Goal: Information Seeking & Learning: Understand process/instructions

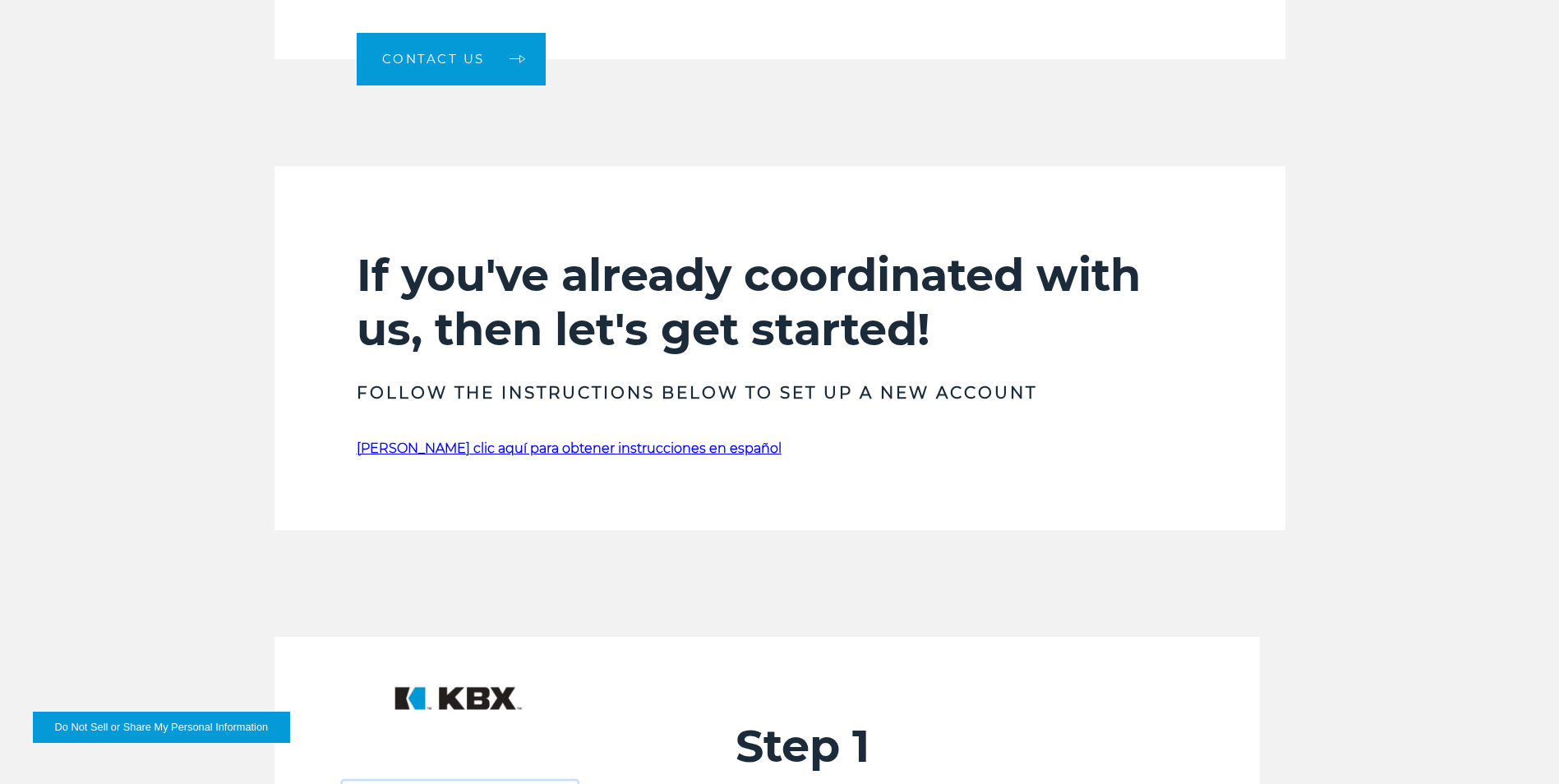
scroll to position [972, 0]
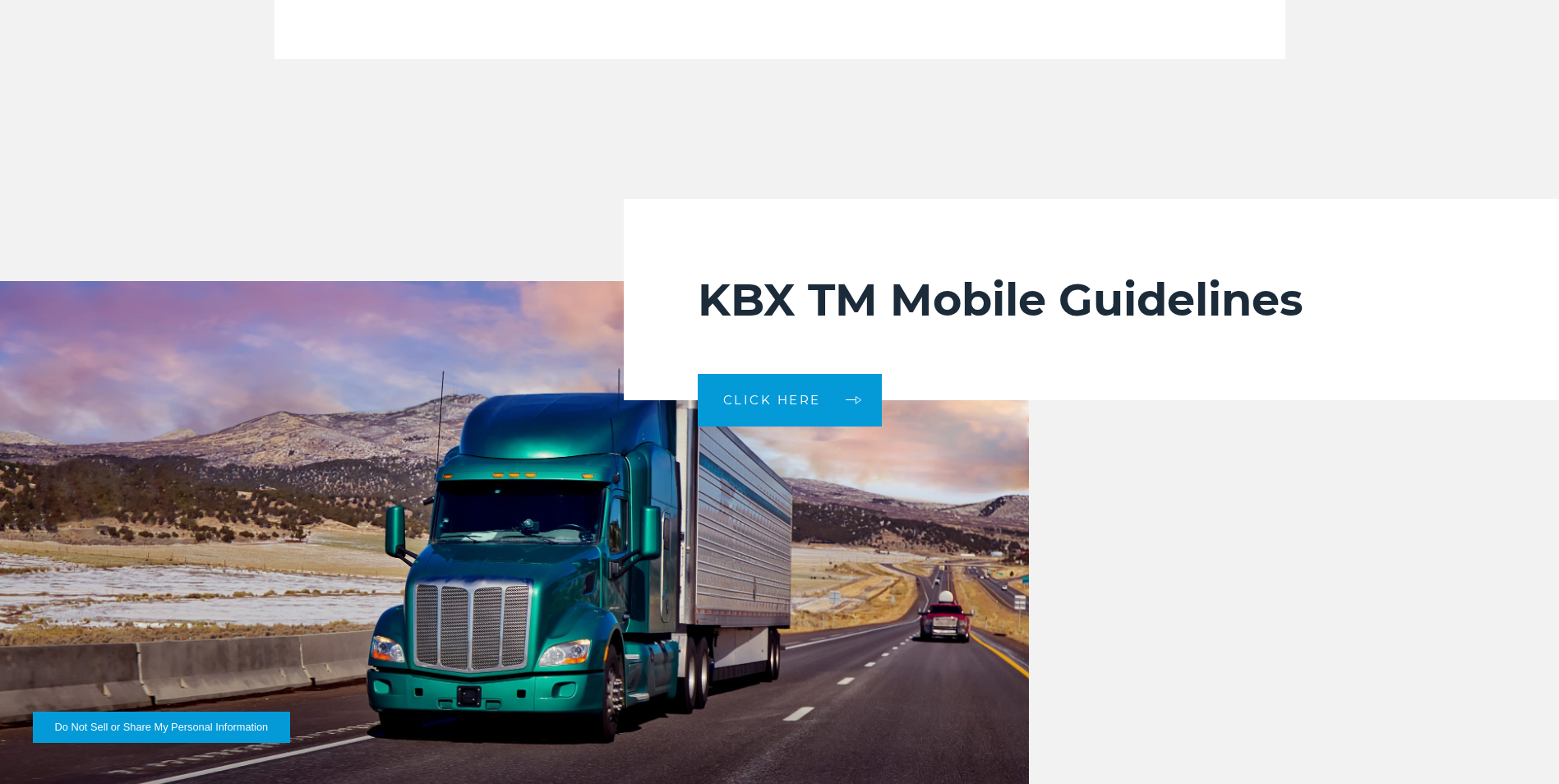
scroll to position [3397, 0]
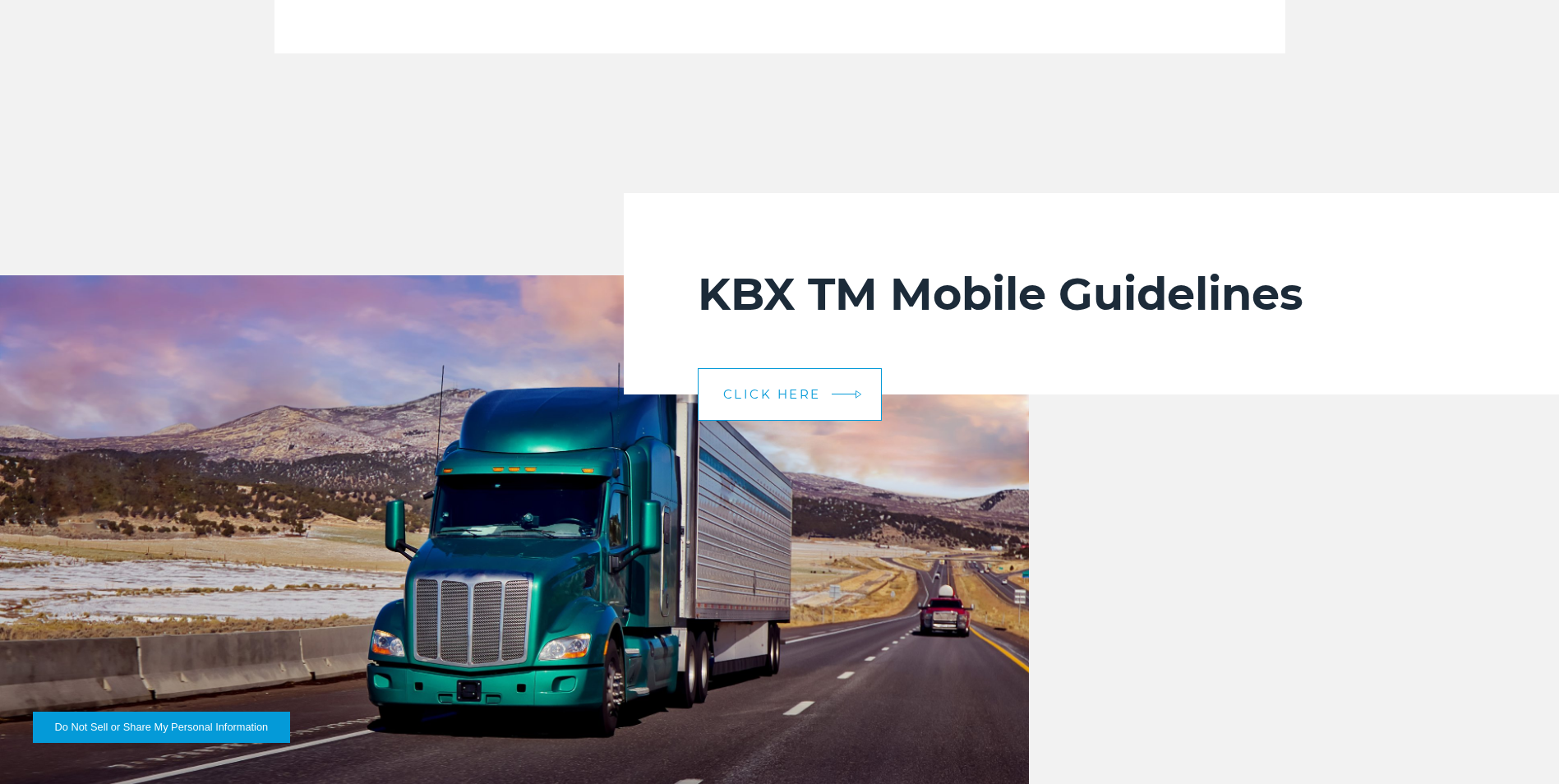
click at [822, 391] on link "CLICK HERE" at bounding box center [789, 394] width 184 height 52
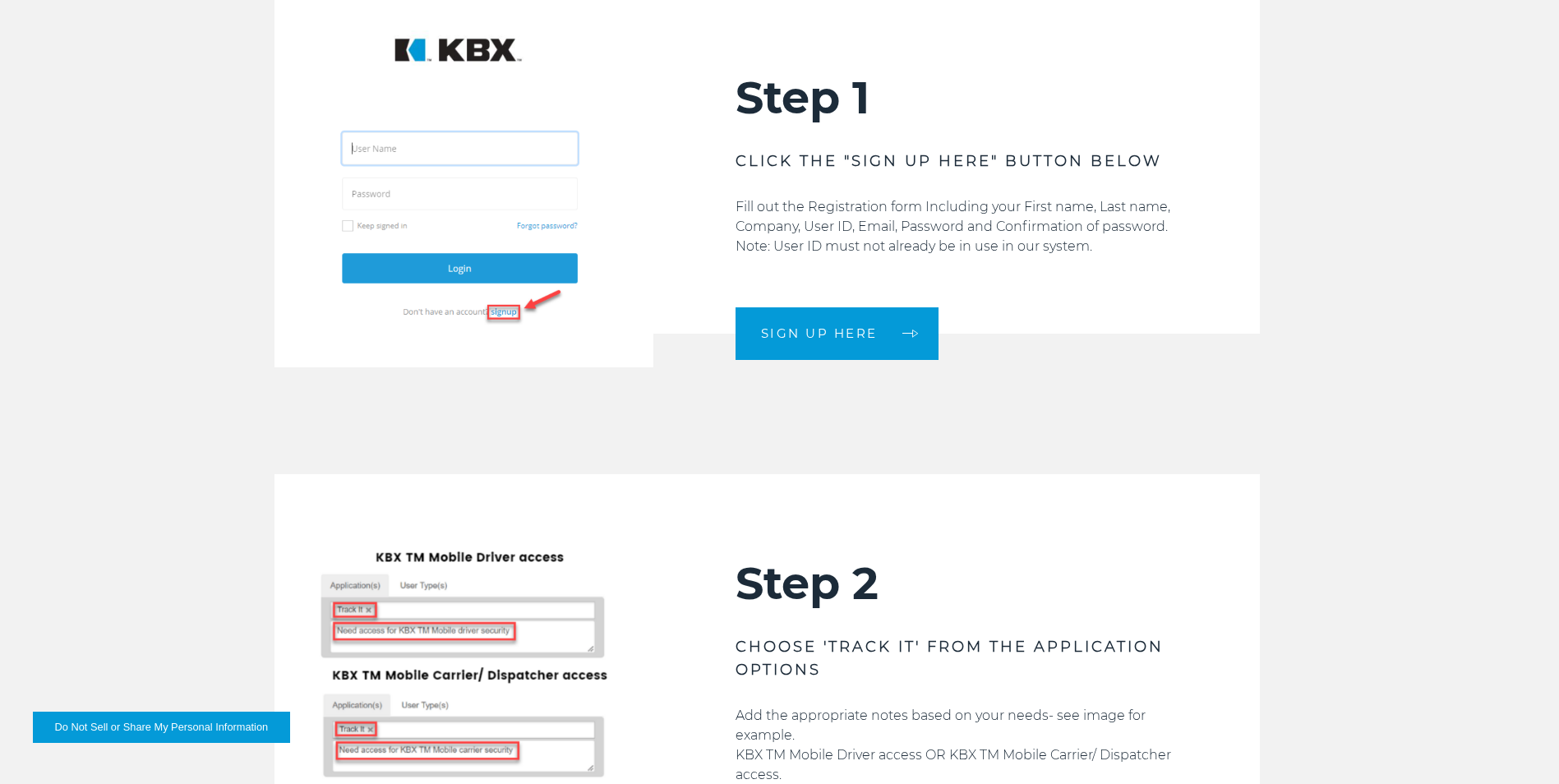
scroll to position [1542, 0]
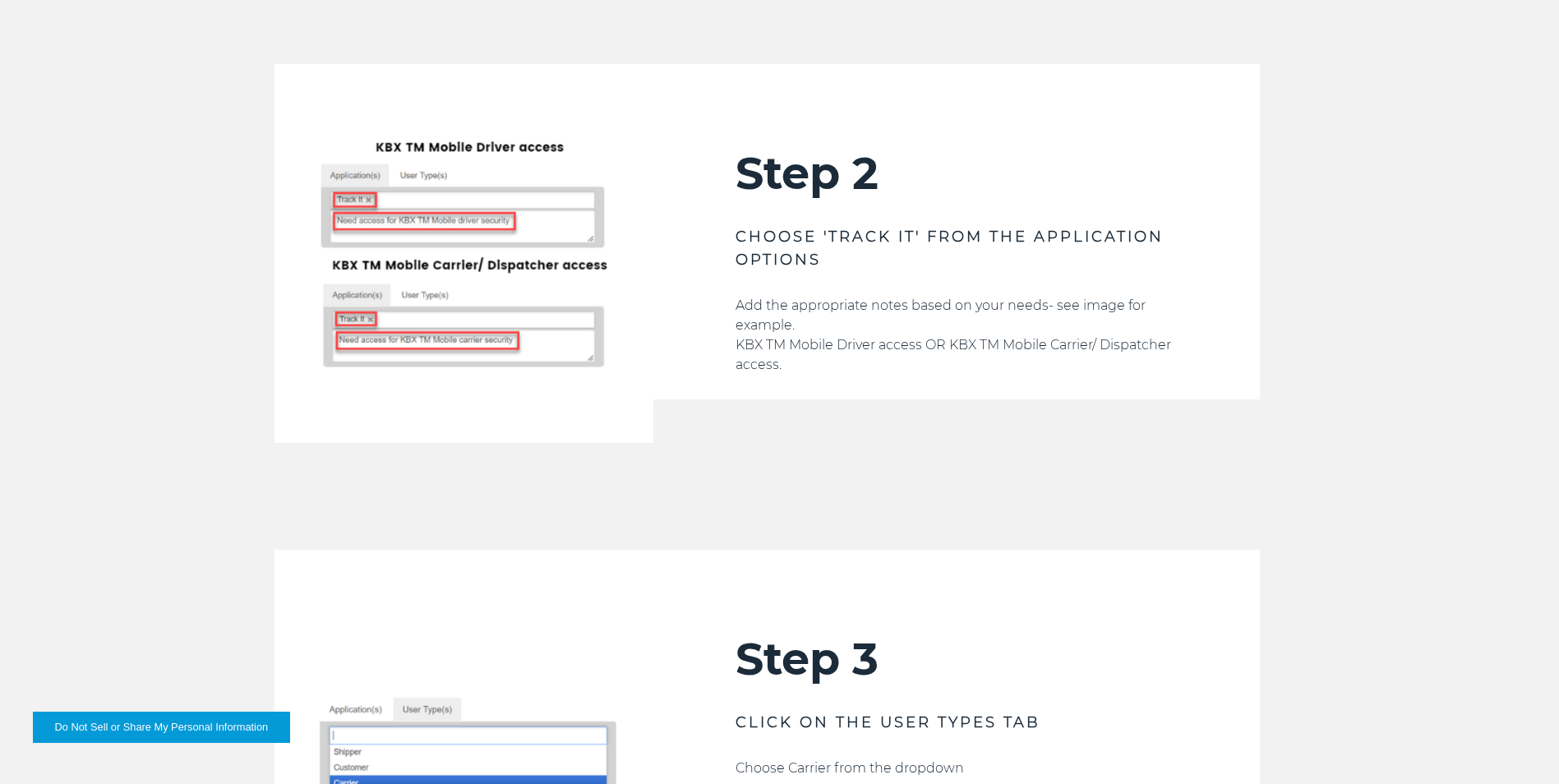
scroll to position [2008, 0]
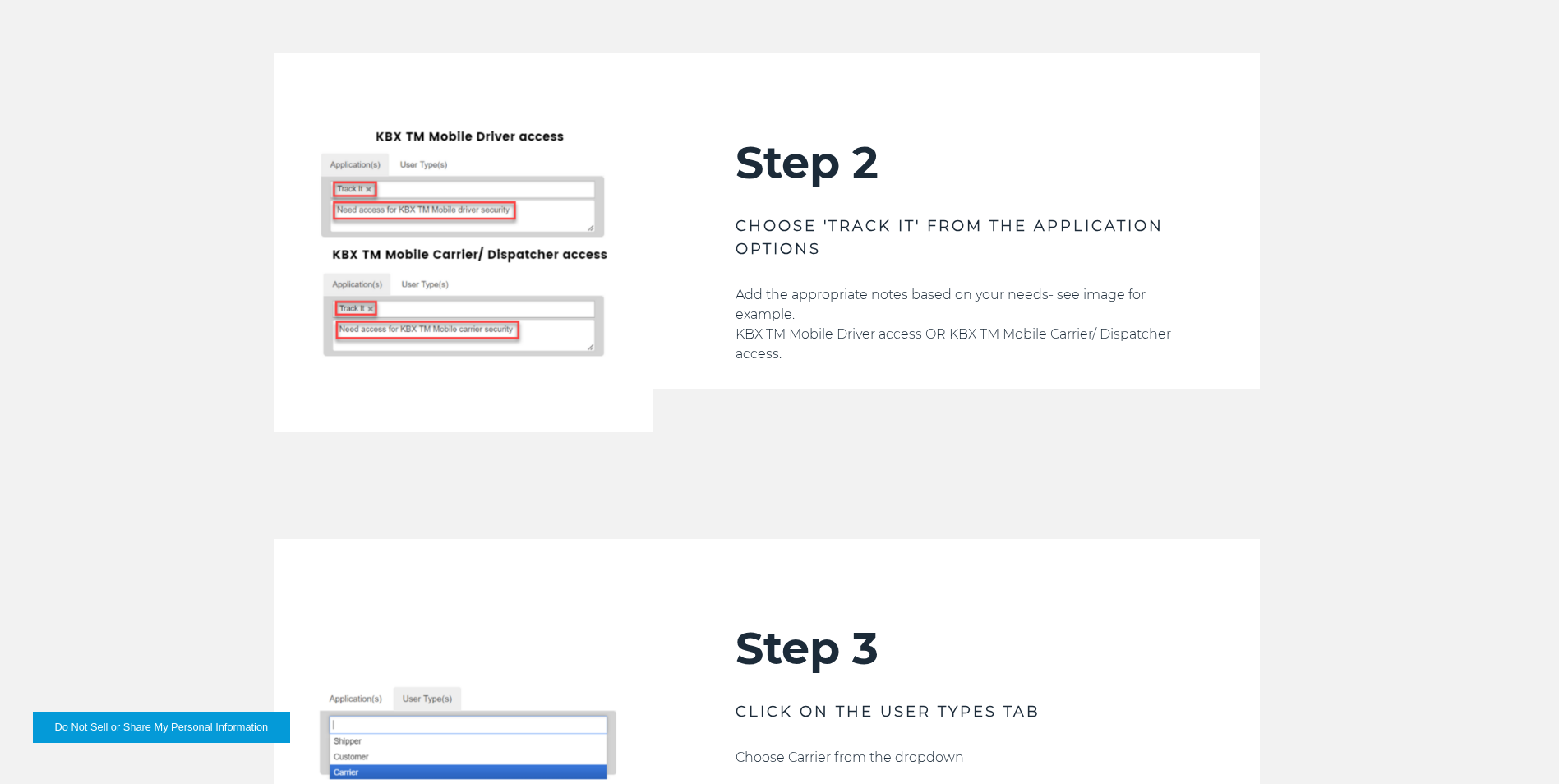
click at [166, 521] on div "Welcome to the KBX TM Mobile (formerly TOPS To Go tracking app) Account Request…" at bounding box center [780, 487] width 1559 height 3811
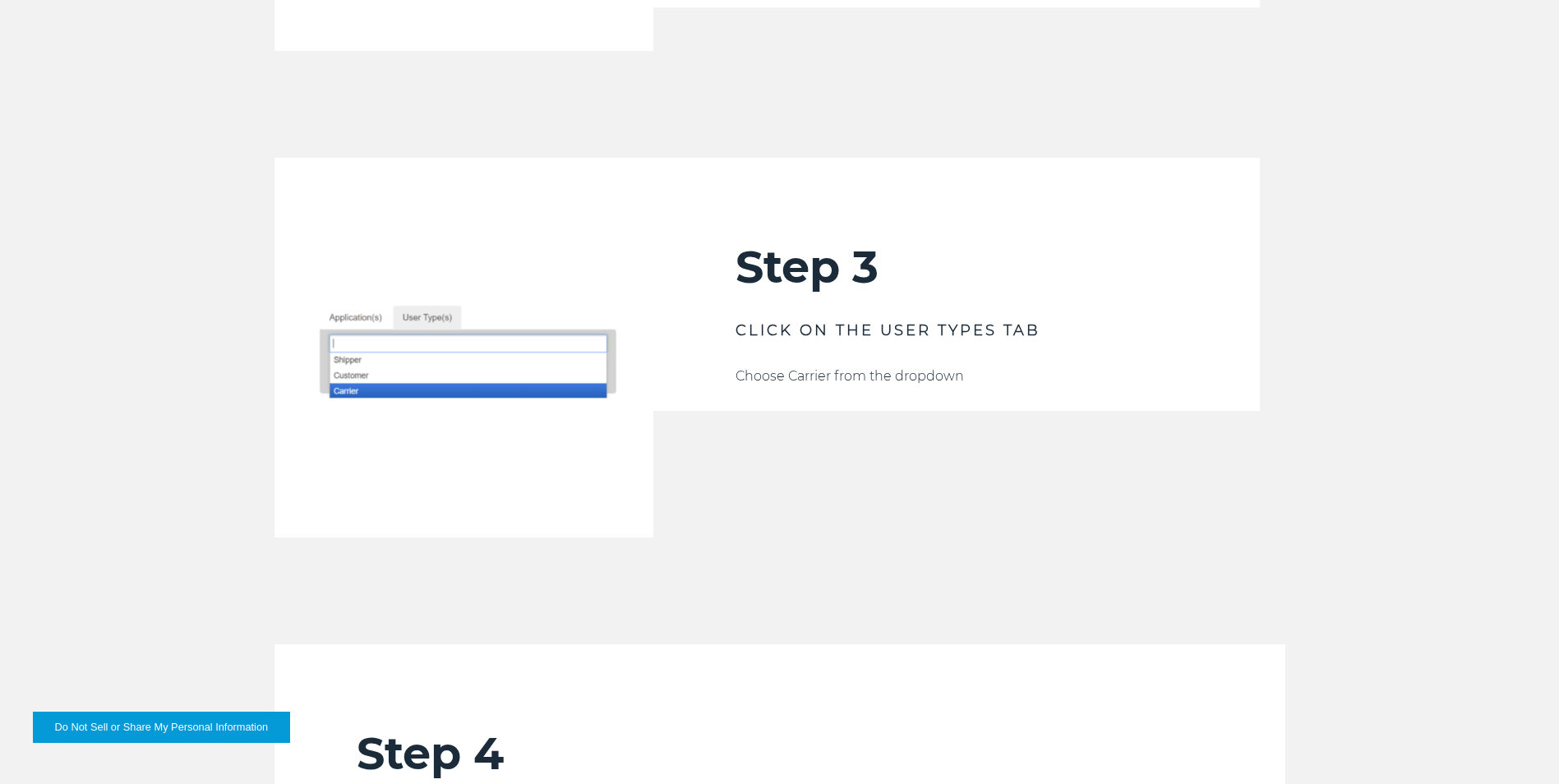
scroll to position [2395, 0]
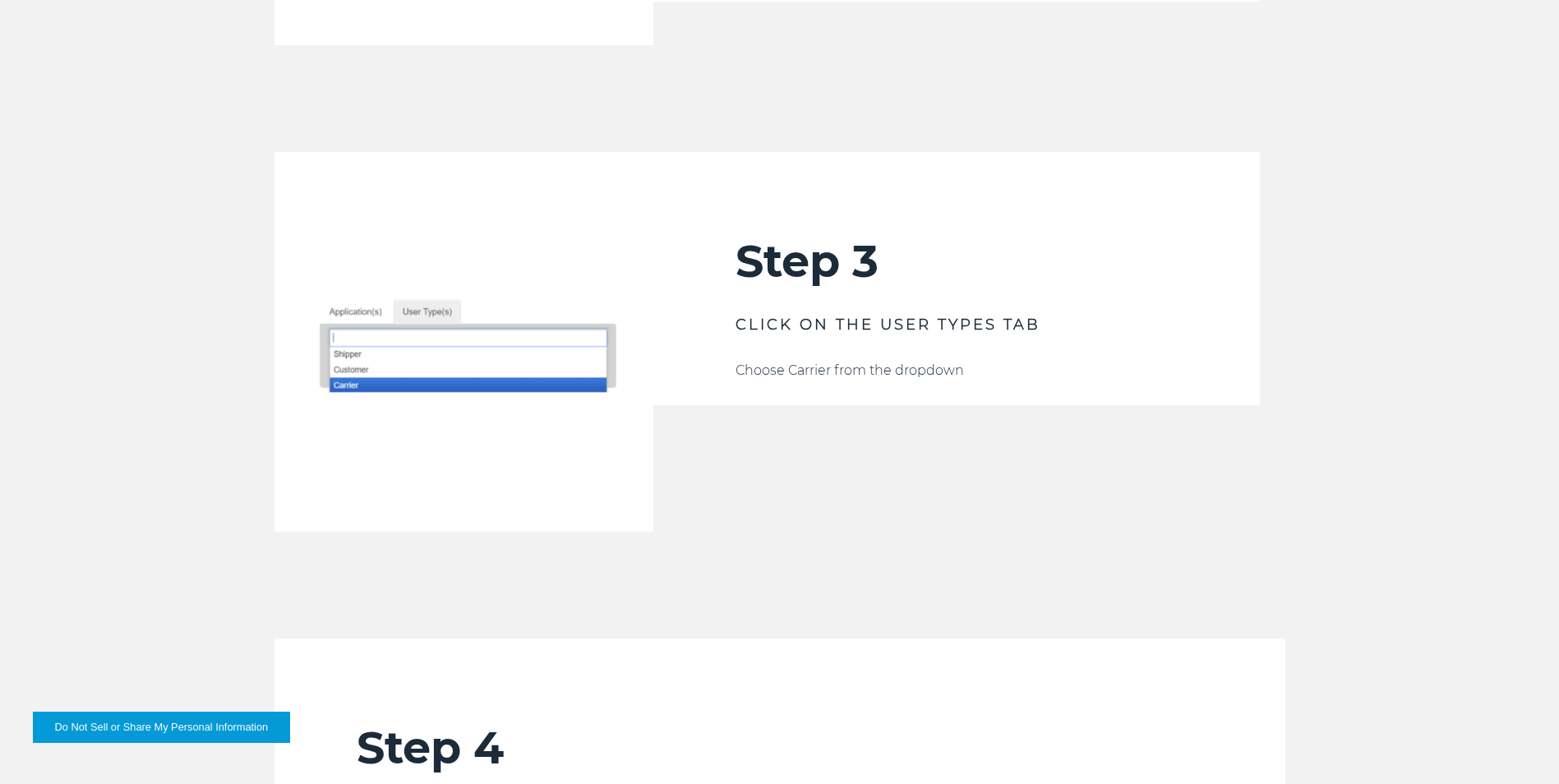
click at [155, 315] on div "Step 3 CLICK ON THE USER TYPES TAB Choose Carrier from the dropdown" at bounding box center [780, 342] width 1559 height 379
click at [975, 519] on div "Step 3 CLICK ON THE USER TYPES TAB Choose Carrier from the dropdown" at bounding box center [956, 342] width 606 height 379
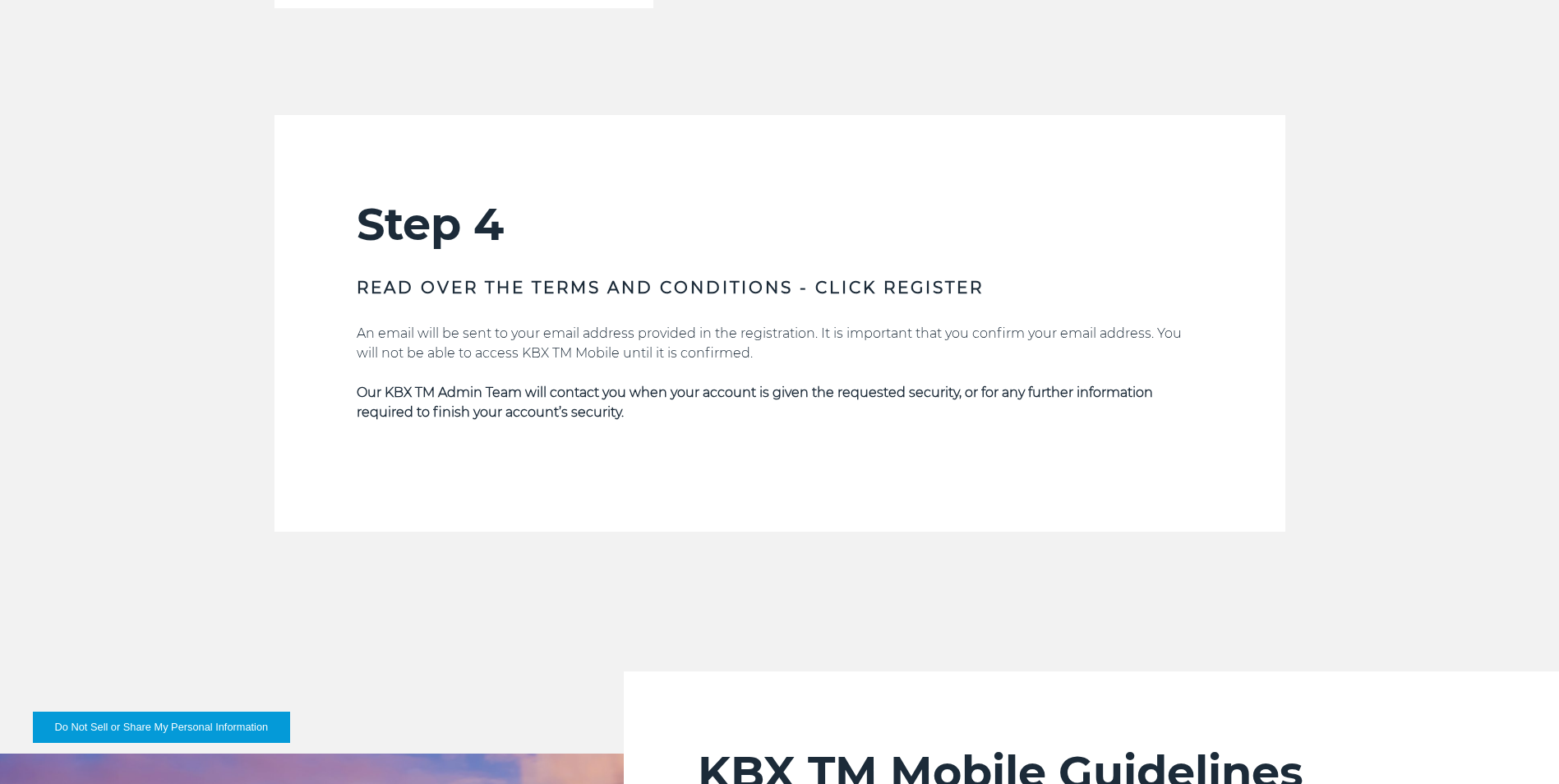
scroll to position [2976, 0]
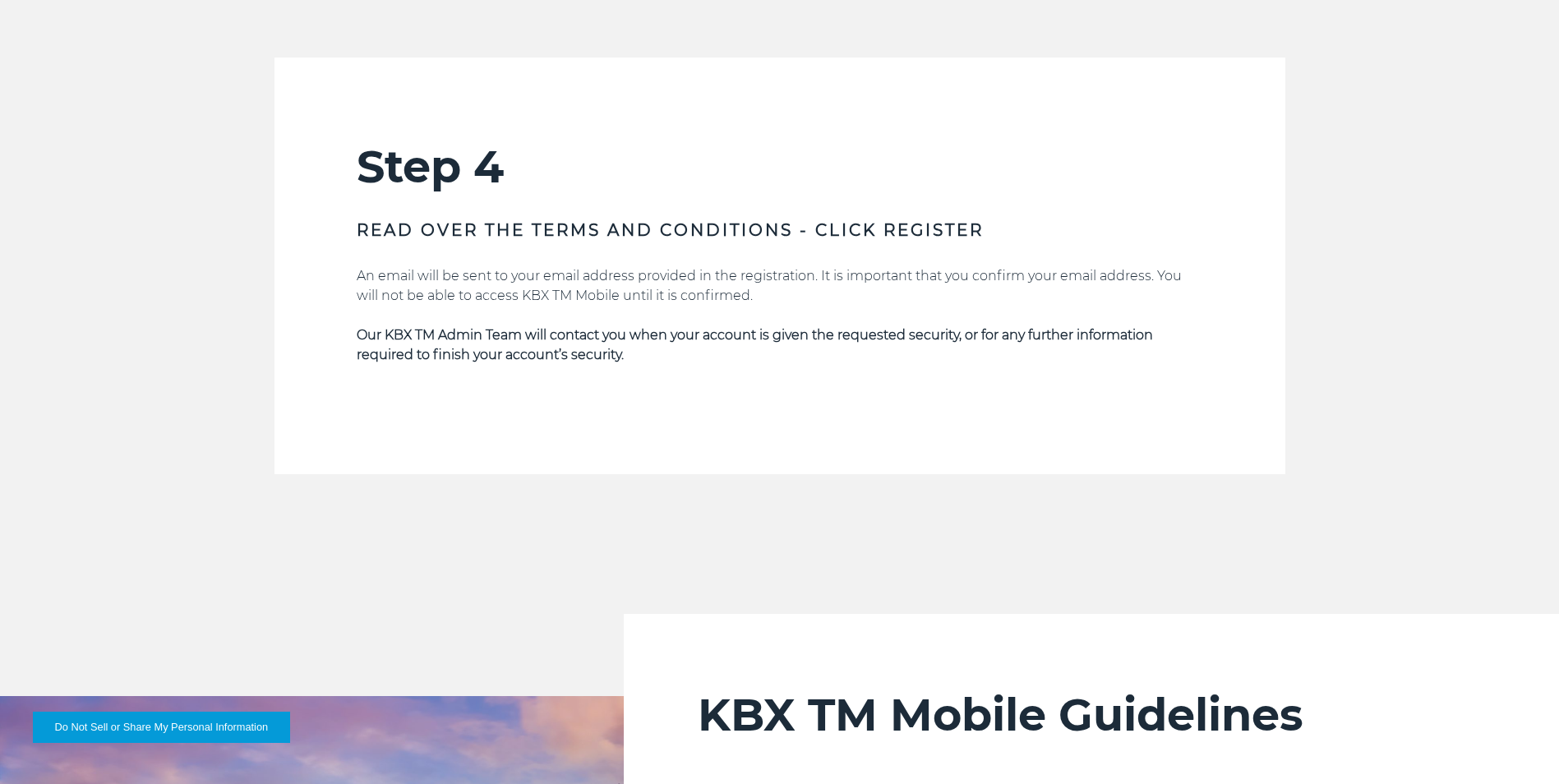
click at [163, 307] on div "Step 4 READ OVER THE TERMS AND CONDITIONS - CLICK REGISTER An email will be sen…" at bounding box center [780, 265] width 1559 height 417
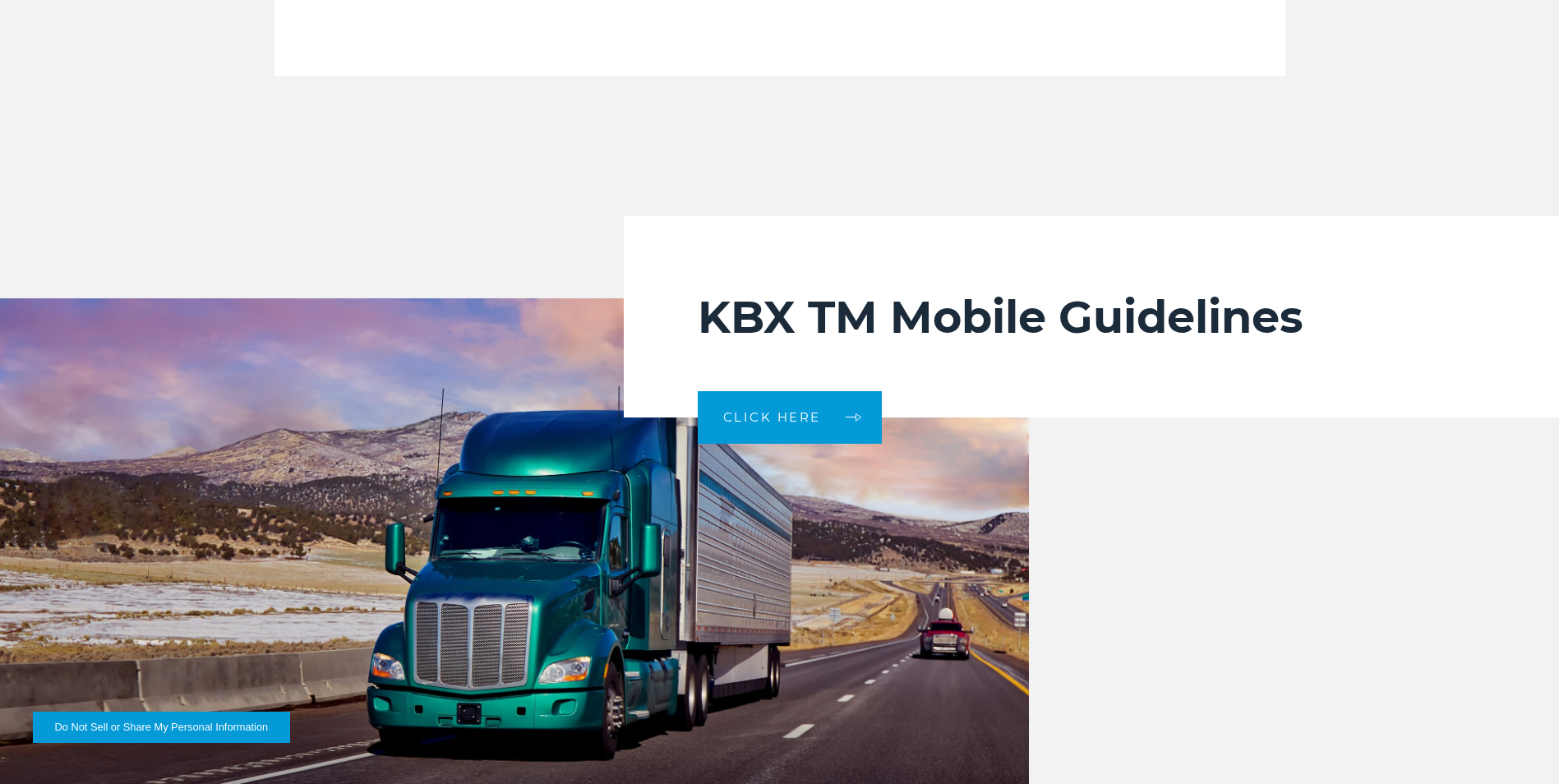
scroll to position [3385, 0]
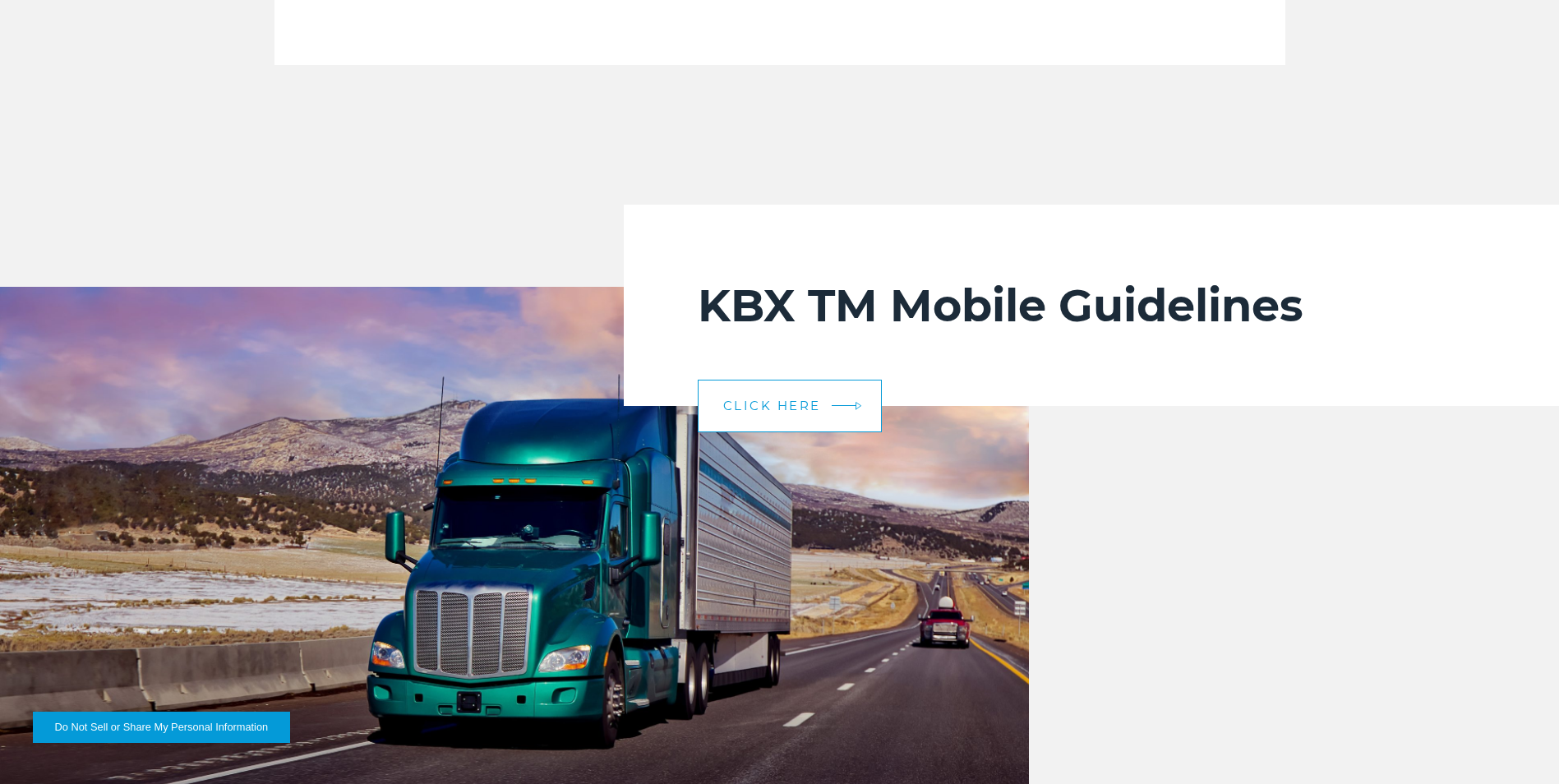
click at [810, 407] on span "CLICK HERE" at bounding box center [772, 405] width 98 height 12
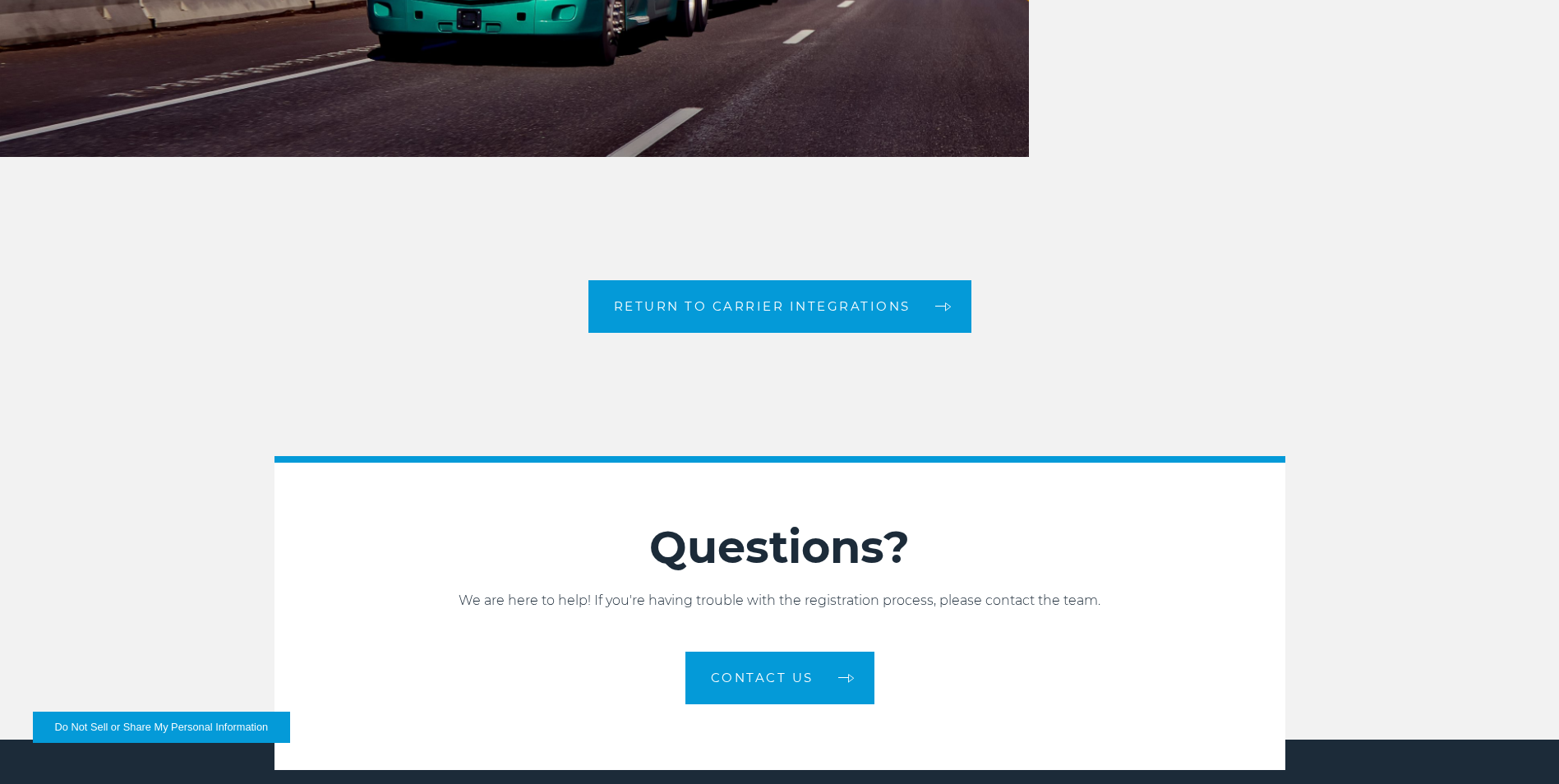
click at [1364, 332] on div "Return to Carrier Integrations" at bounding box center [780, 305] width 1559 height 52
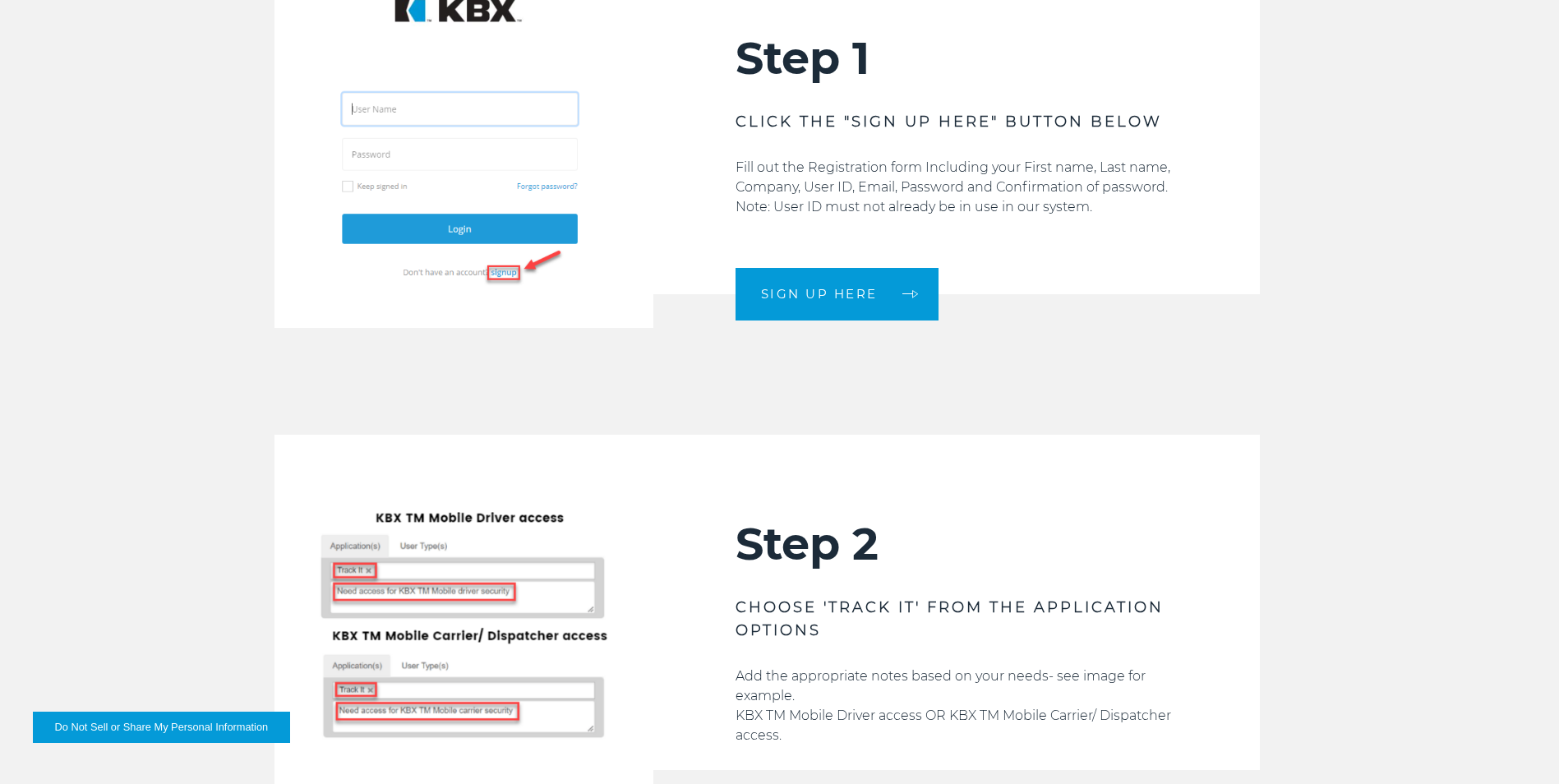
scroll to position [0, 0]
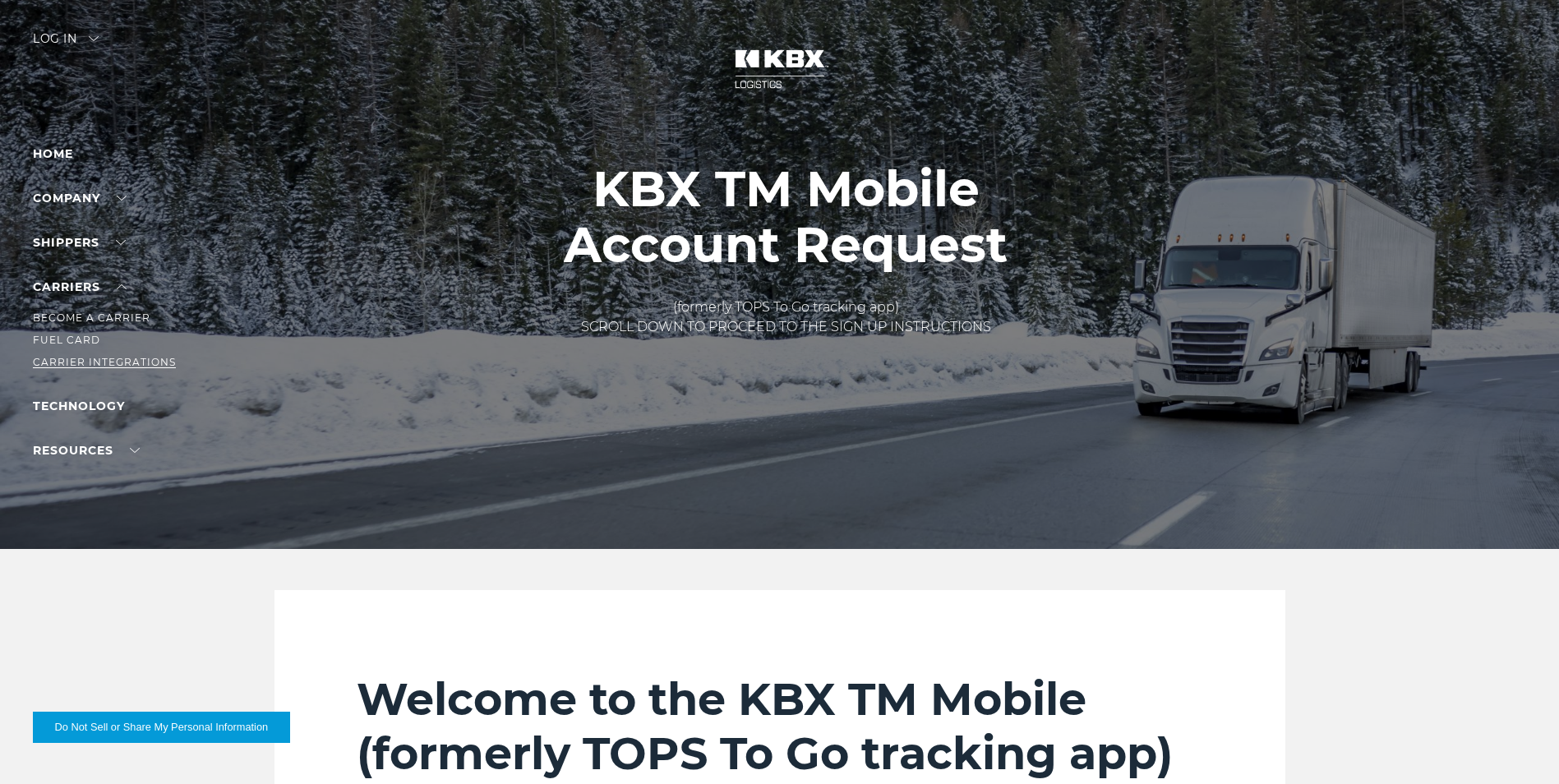
click at [104, 359] on link "Carrier Integrations" at bounding box center [105, 362] width 143 height 12
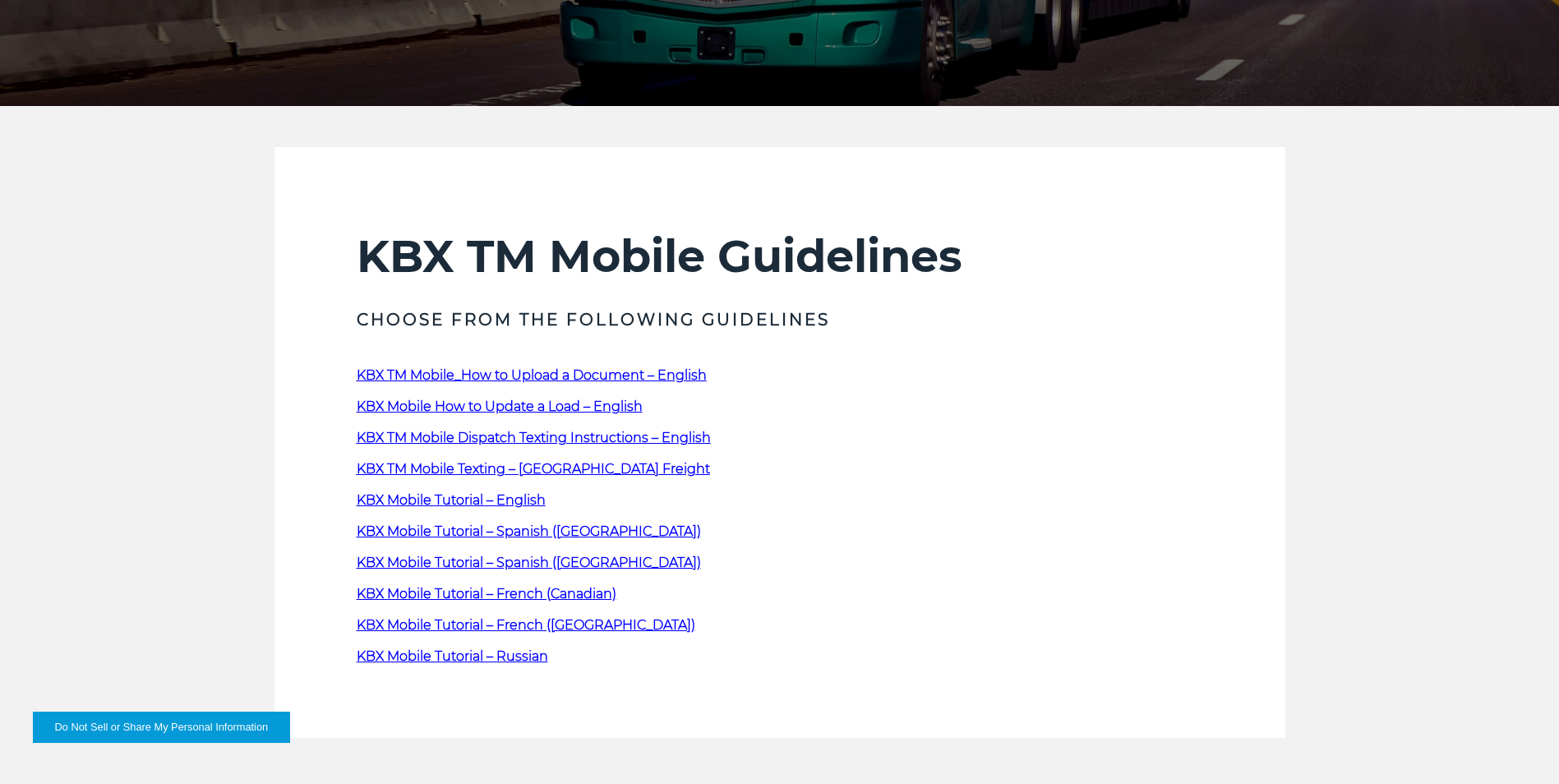
scroll to position [448, 0]
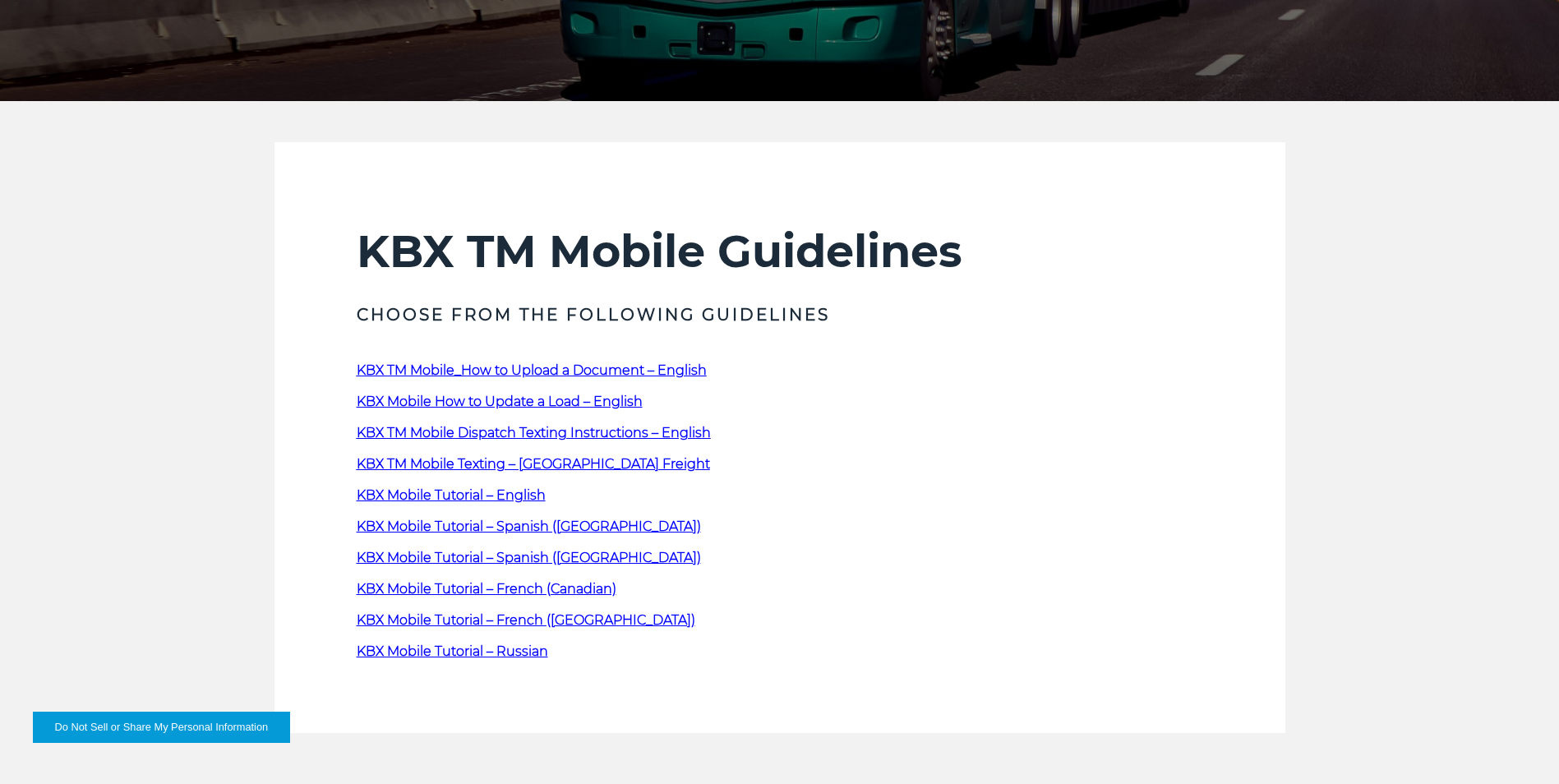
click at [563, 528] on span "KBX Mobile Tutorial – Spanish (United States)" at bounding box center [529, 526] width 345 height 15
click at [439, 651] on span "KBX Mobile Tutorial – Russian" at bounding box center [452, 651] width 191 height 15
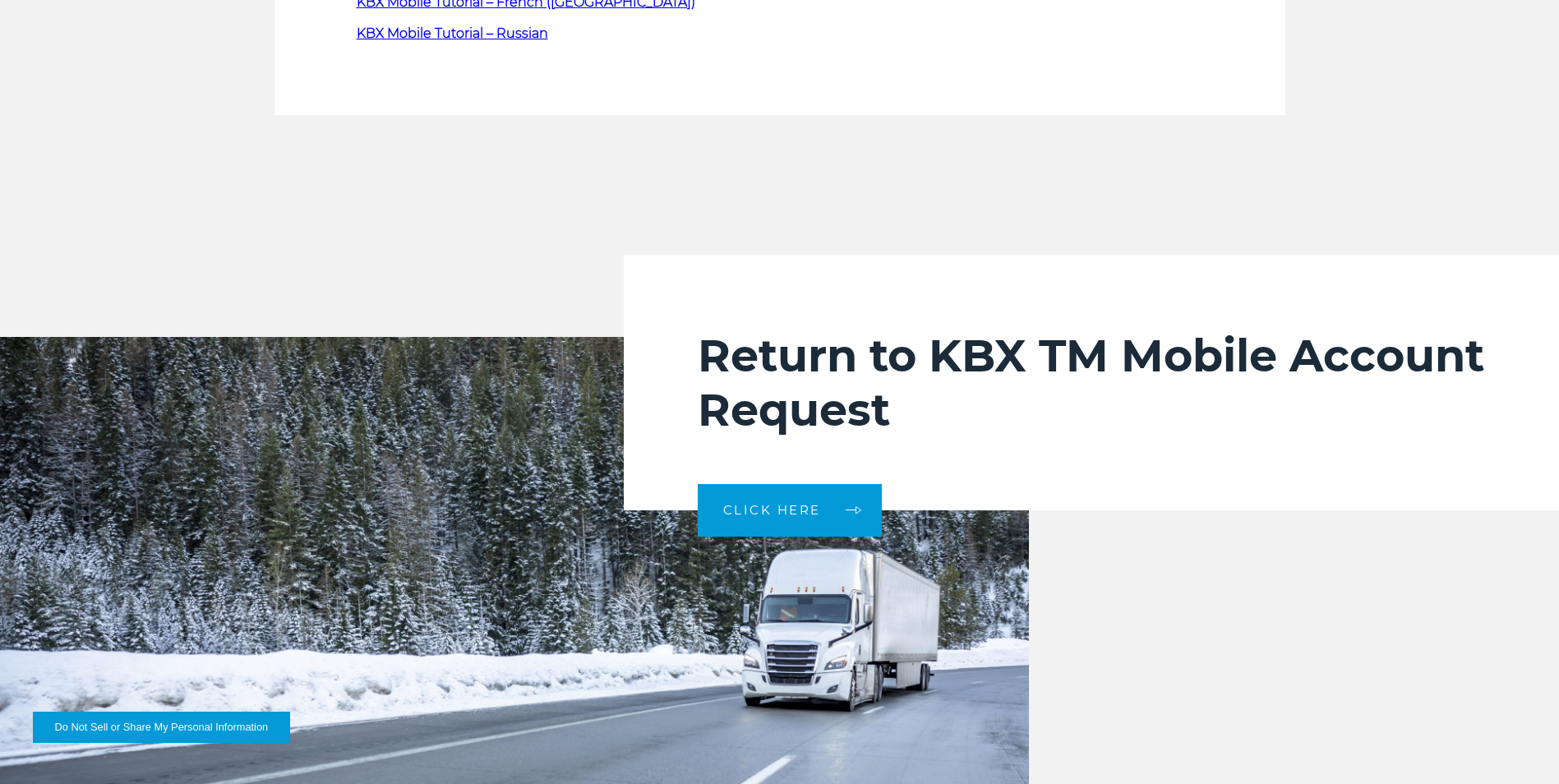
scroll to position [1062, 0]
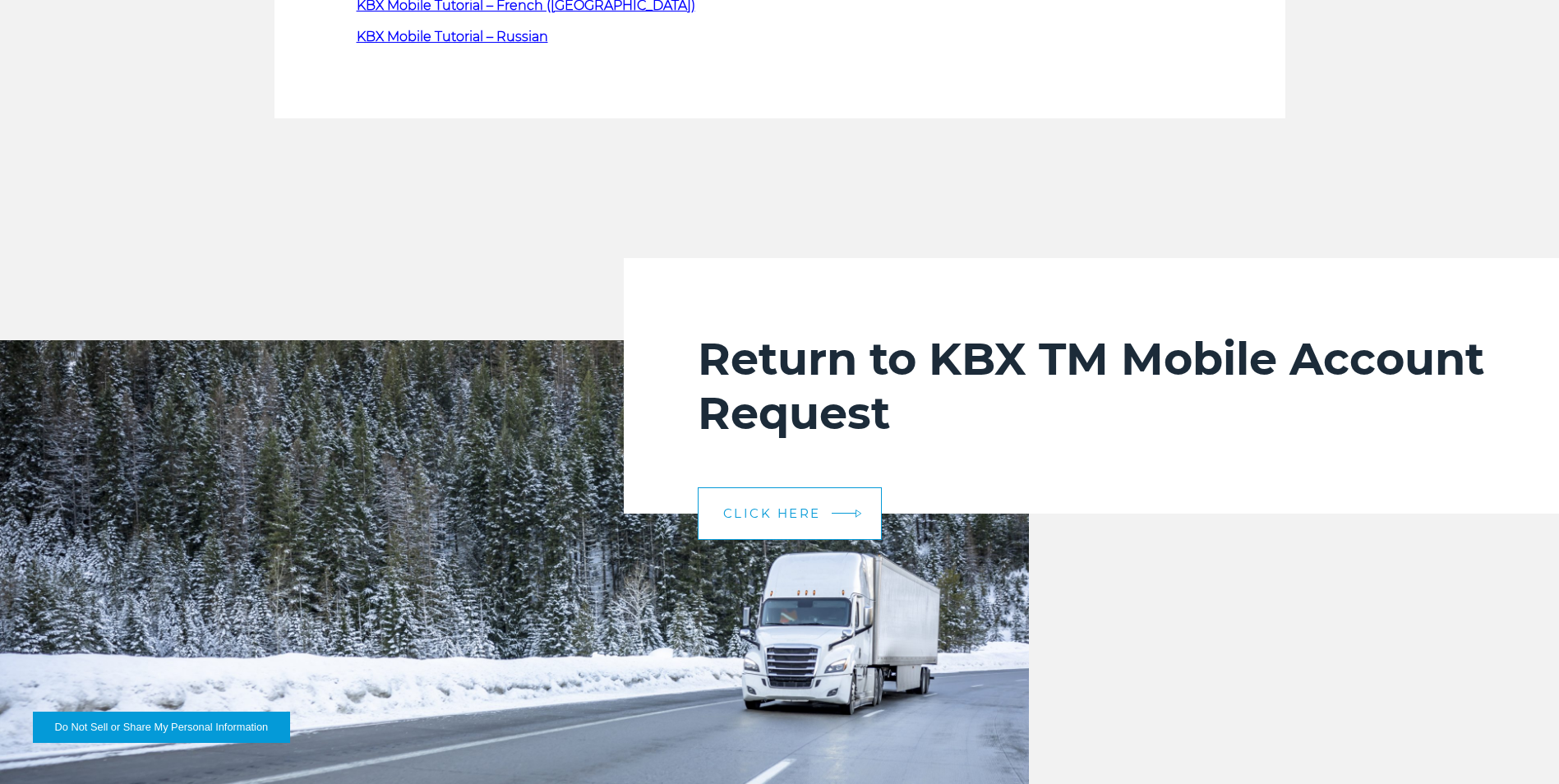
click at [823, 520] on link "CLICK HERE" at bounding box center [789, 513] width 184 height 52
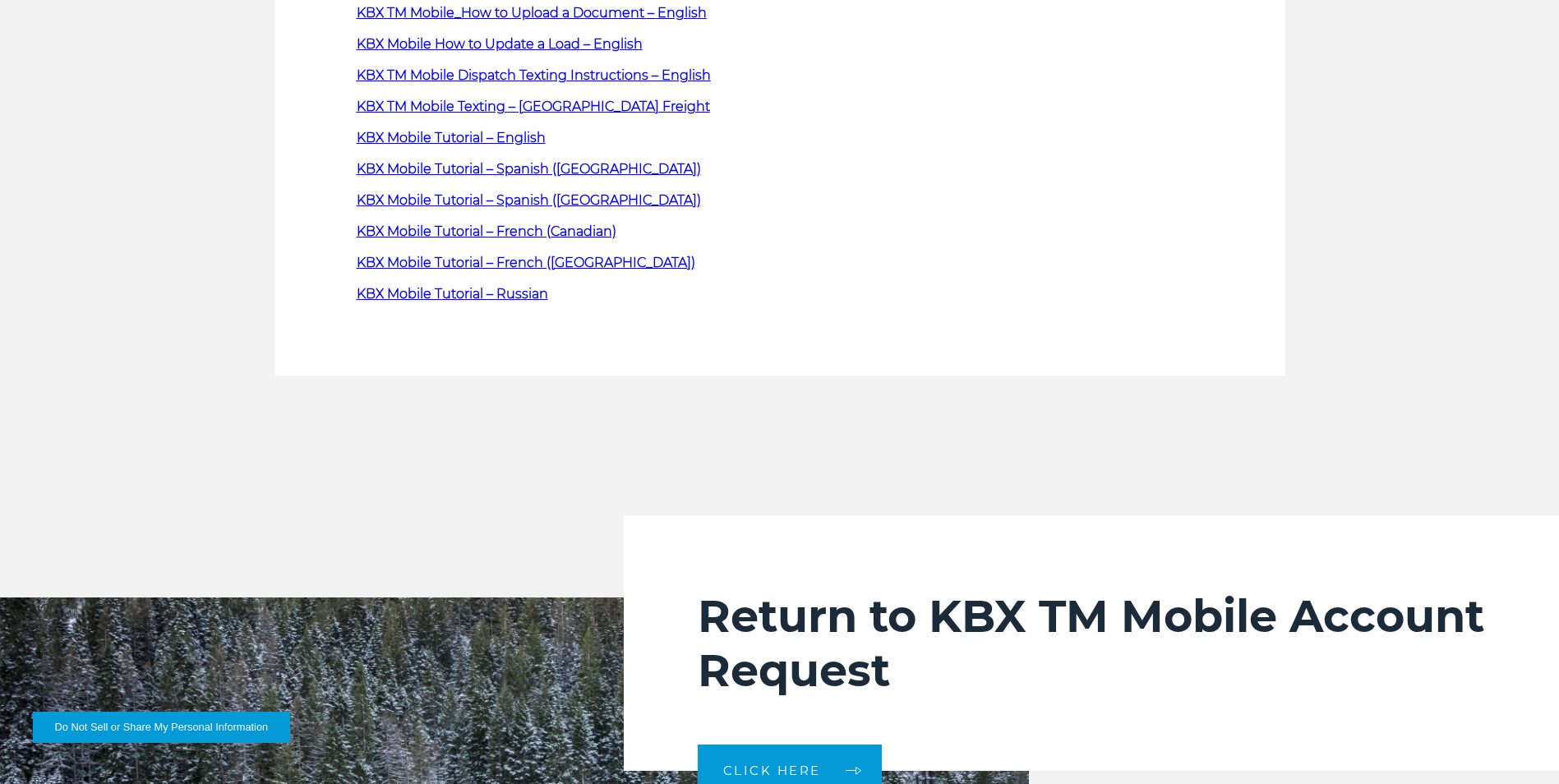
scroll to position [697, 0]
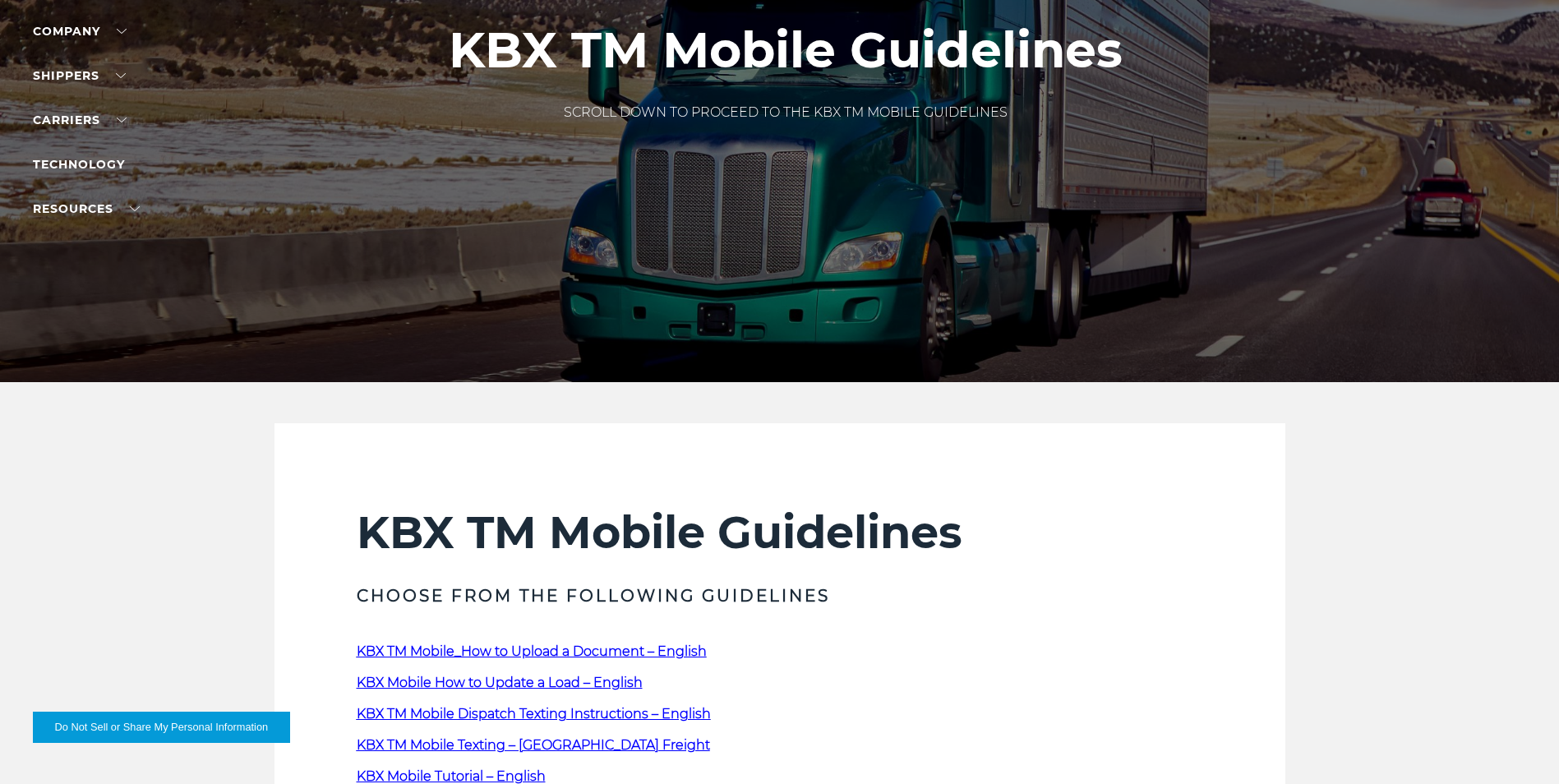
scroll to position [169, 0]
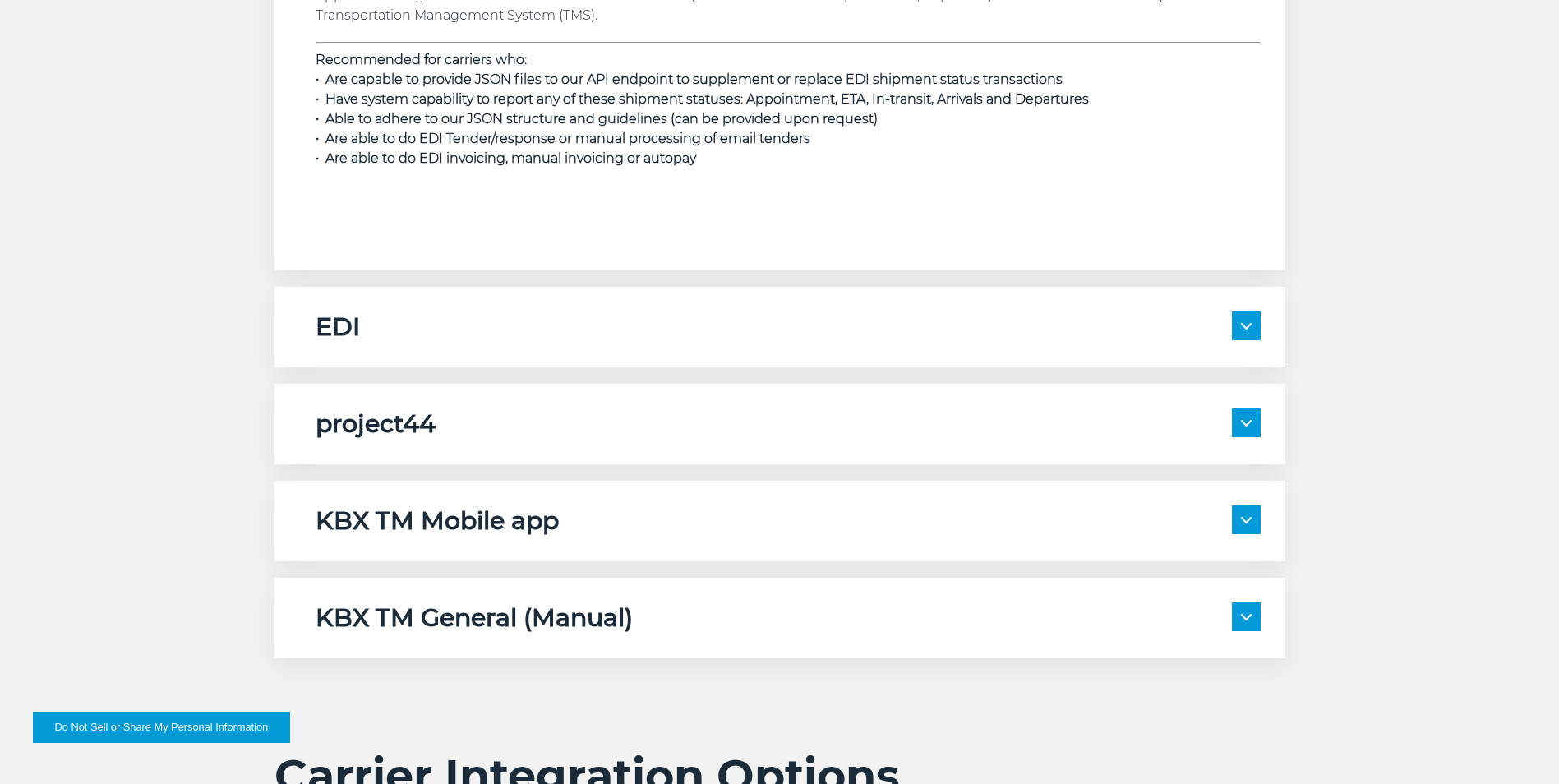
scroll to position [2749, 0]
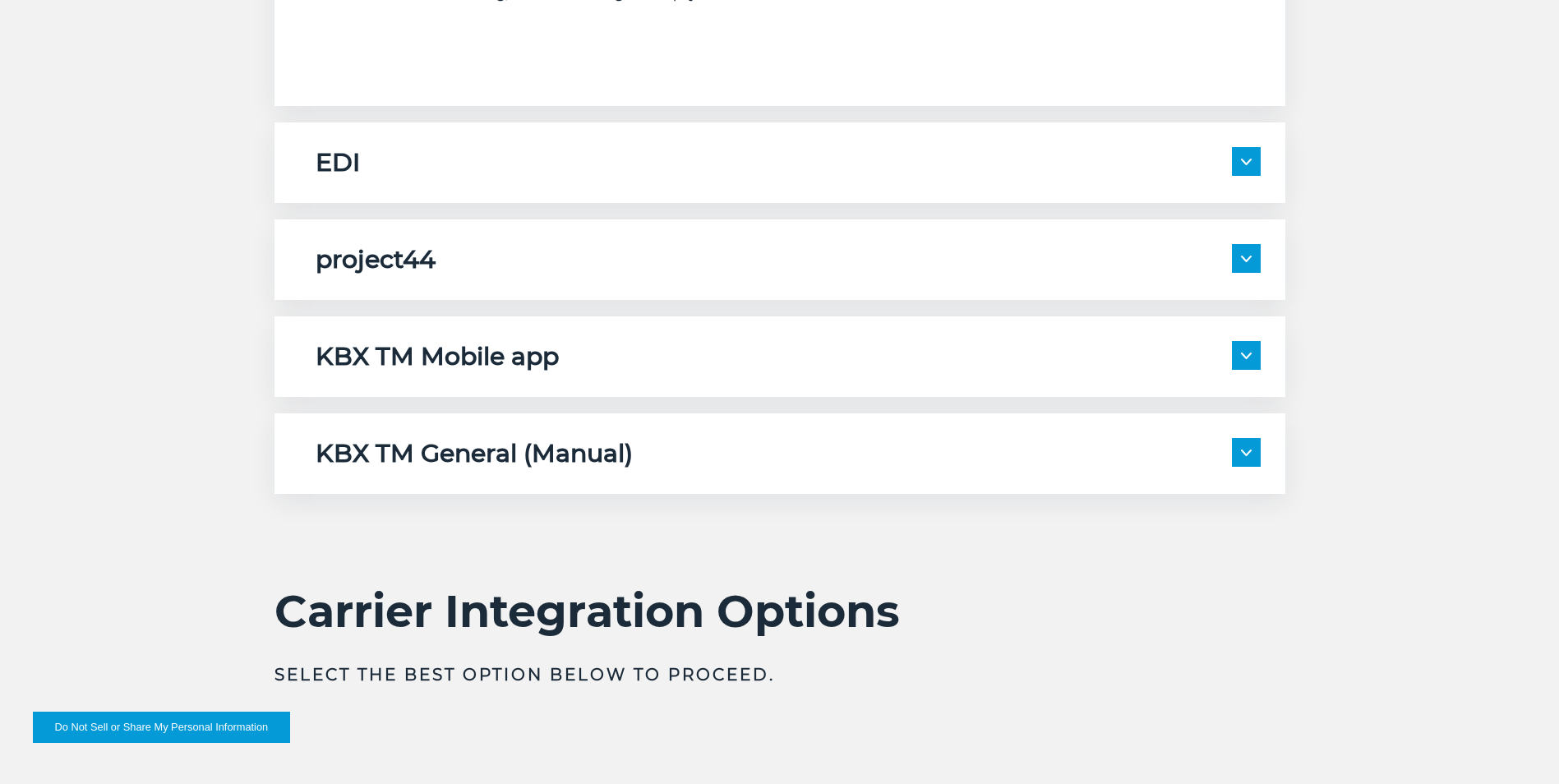
click at [1240, 359] on span at bounding box center [1246, 355] width 29 height 29
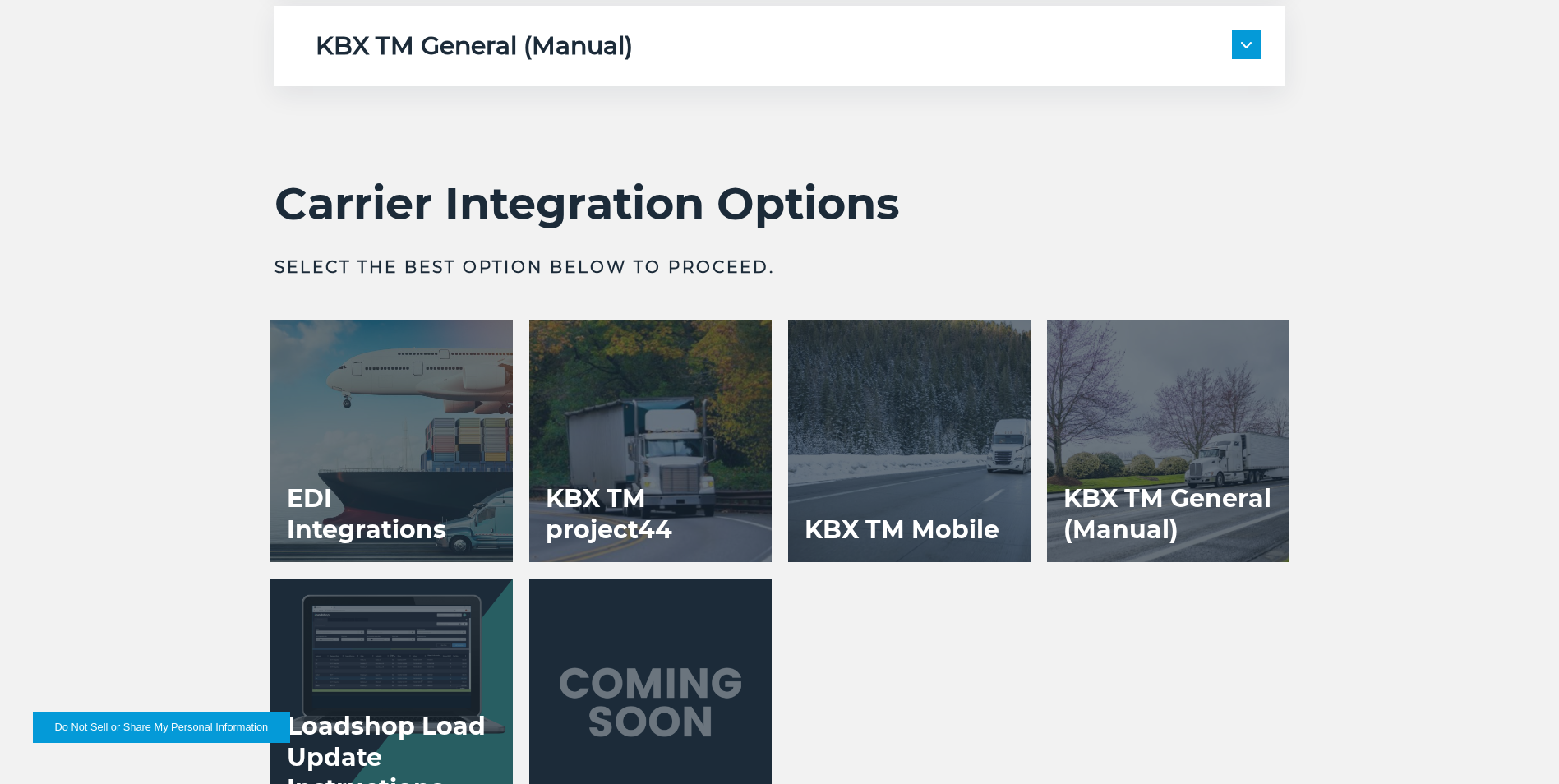
scroll to position [3896, 0]
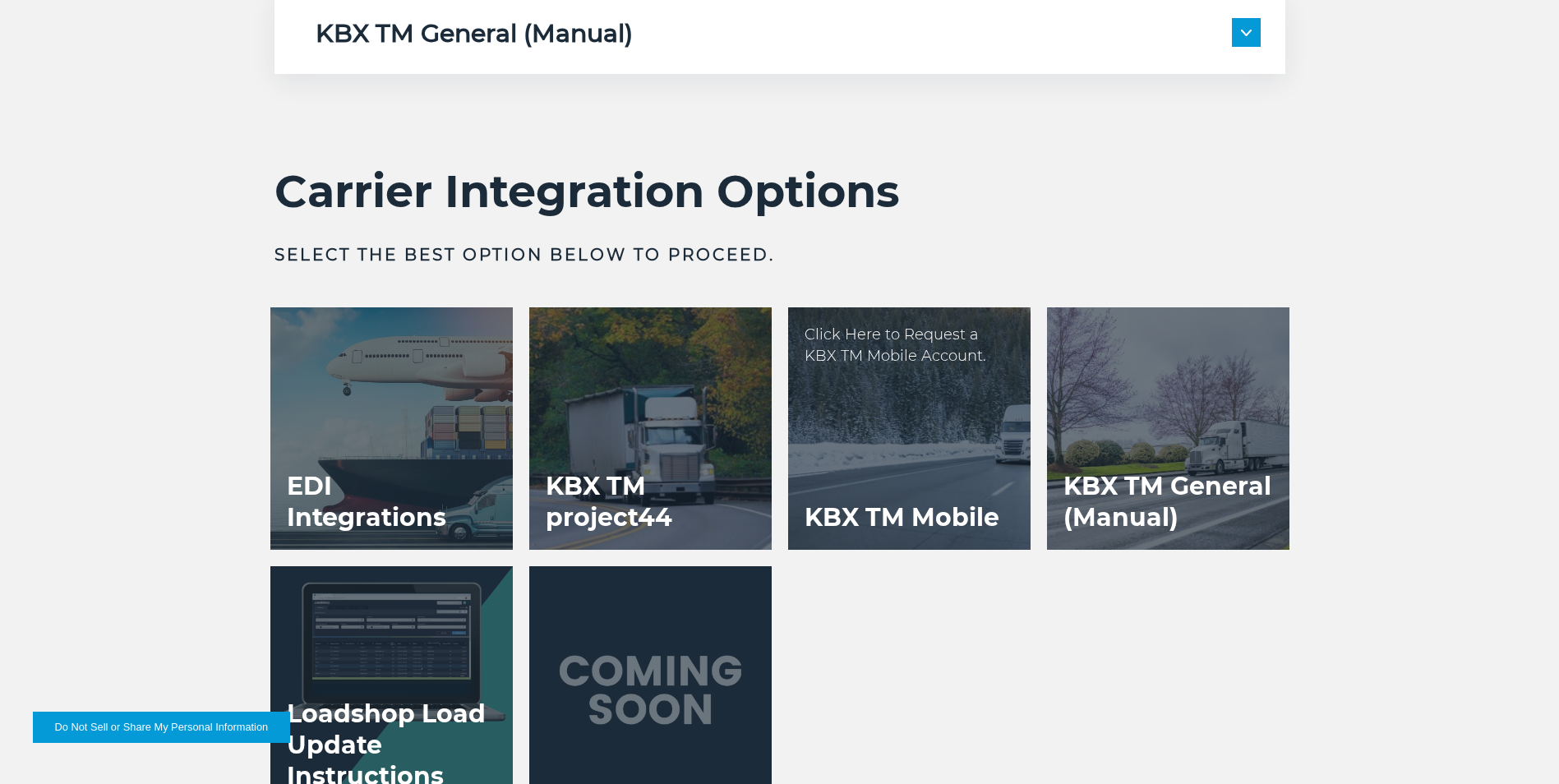
click at [949, 468] on div at bounding box center [909, 428] width 243 height 243
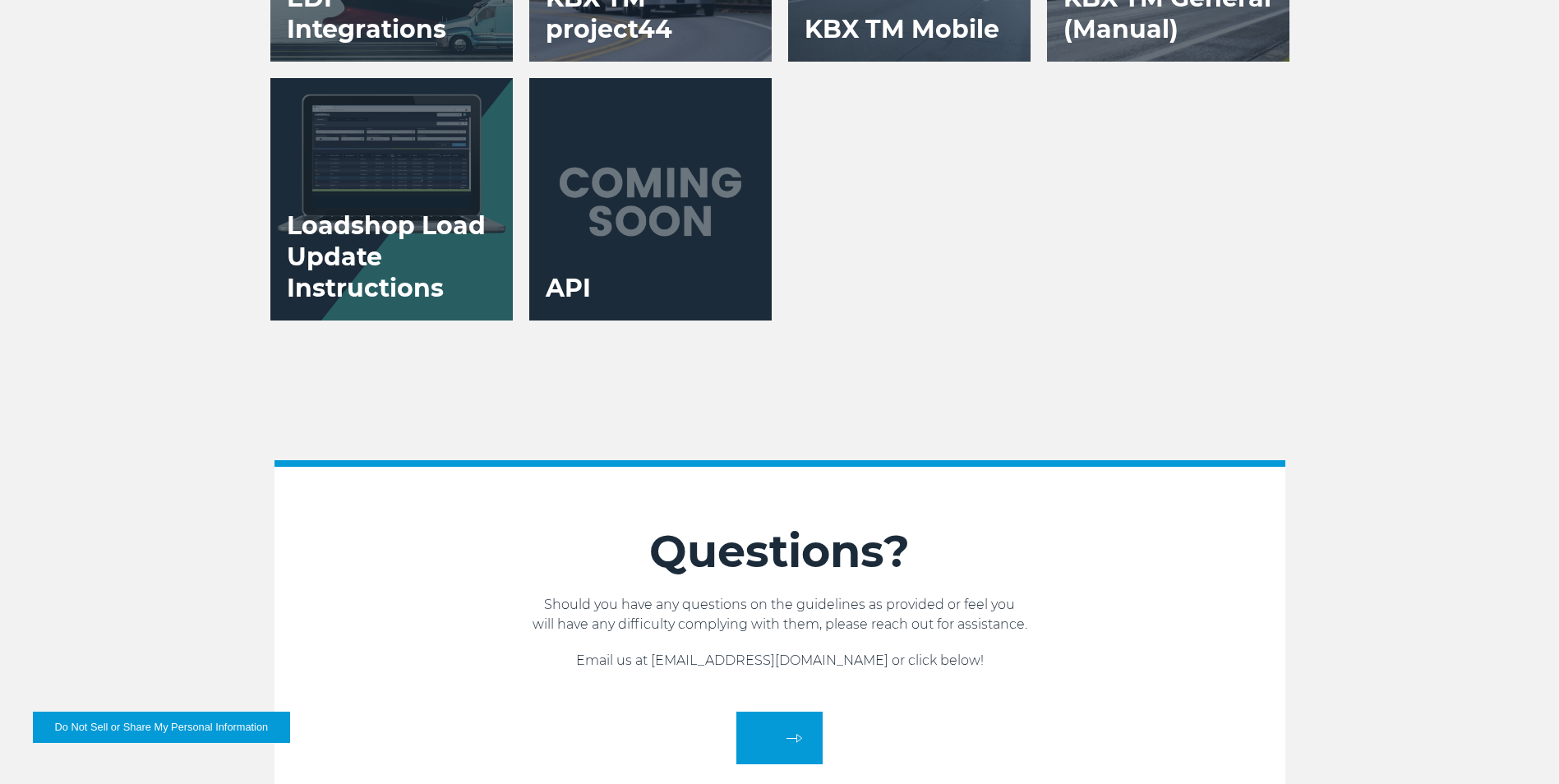
scroll to position [4372, 0]
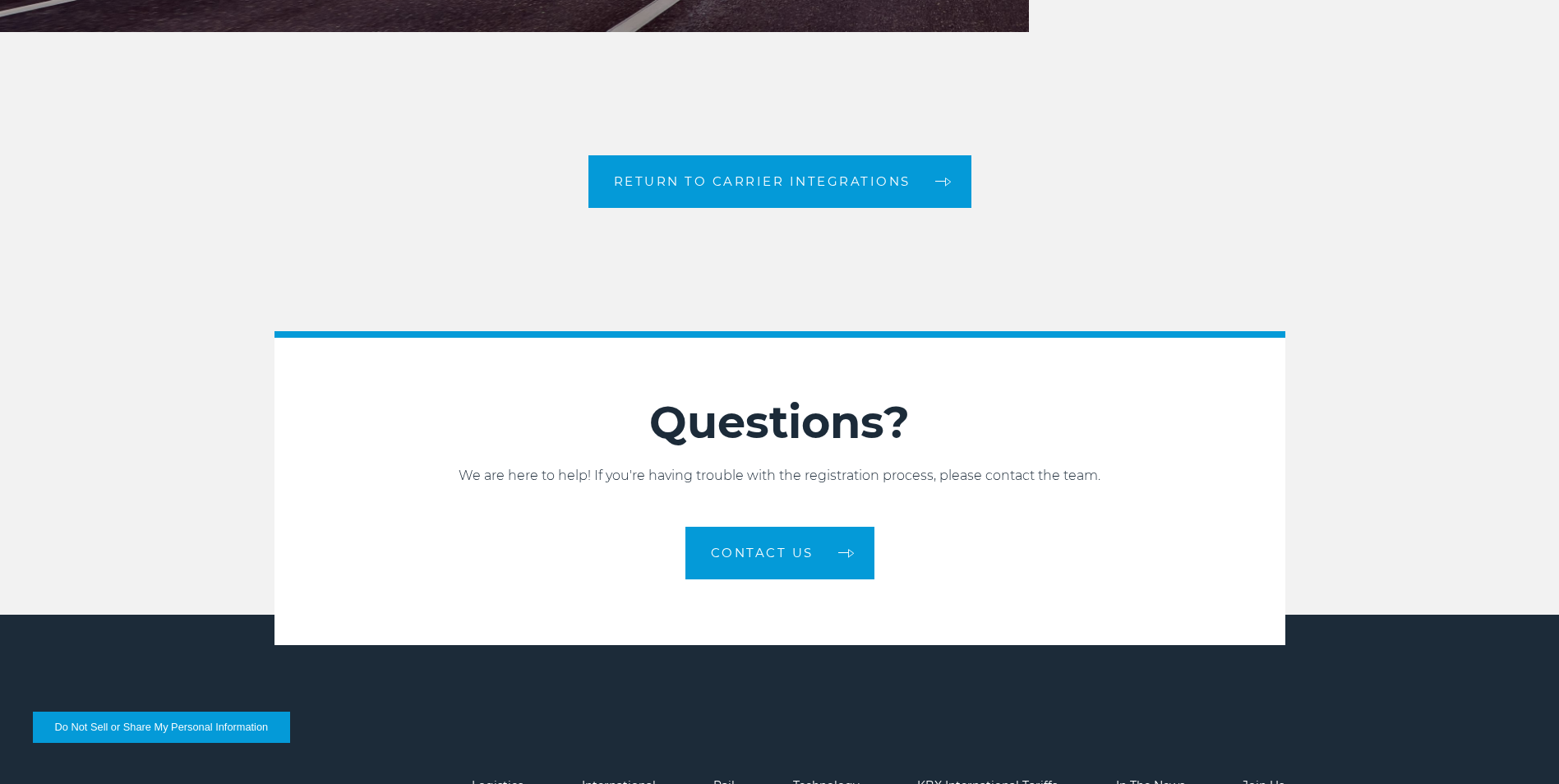
scroll to position [4204, 0]
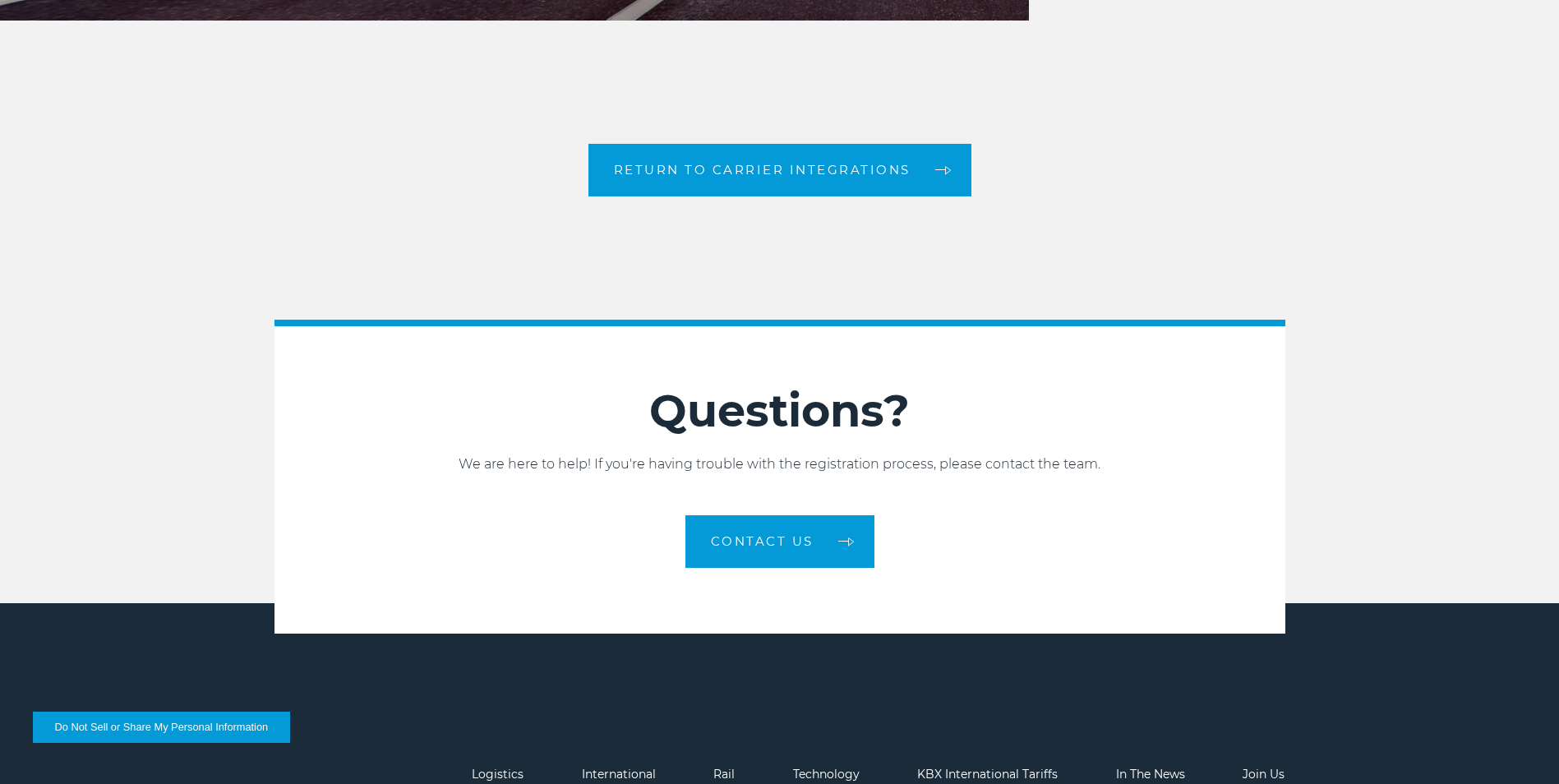
click at [298, 196] on div "Return to Carrier Integrations" at bounding box center [780, 169] width 1559 height 52
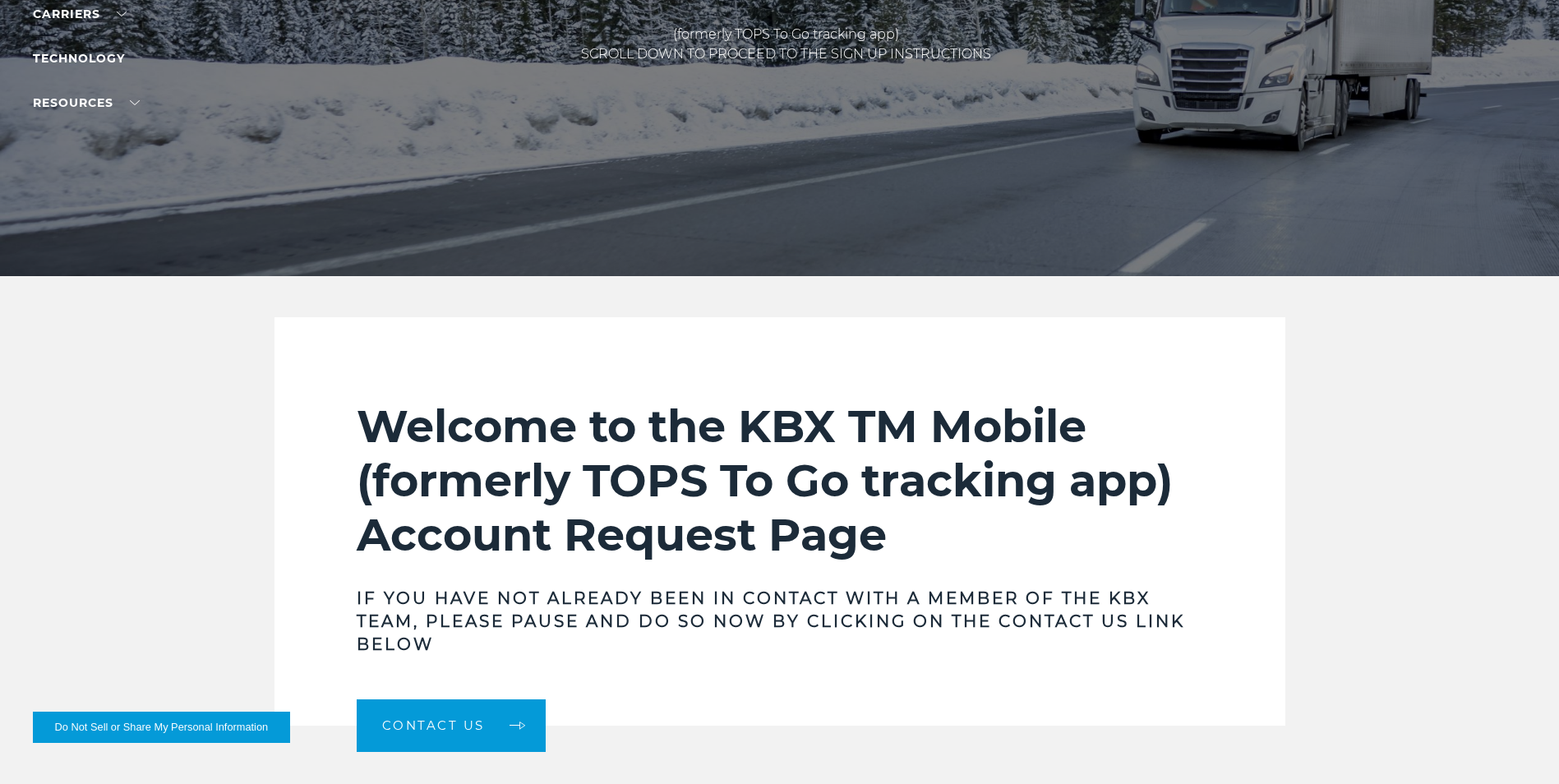
scroll to position [0, 0]
